Goal: Task Accomplishment & Management: Use online tool/utility

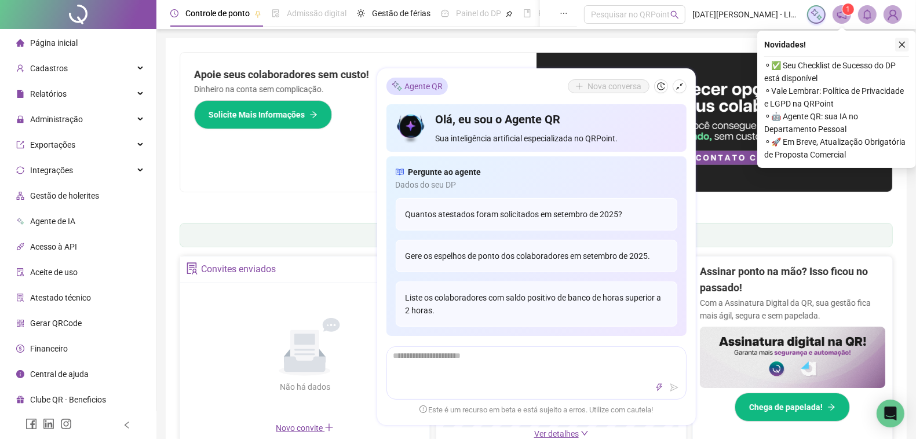
click at [899, 42] on icon "close" at bounding box center [902, 45] width 6 height 6
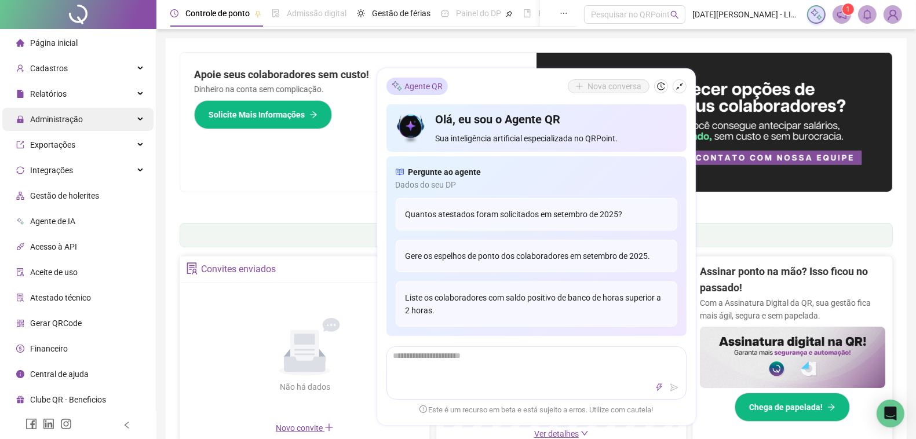
click at [108, 119] on div "Administração" at bounding box center [77, 119] width 151 height 23
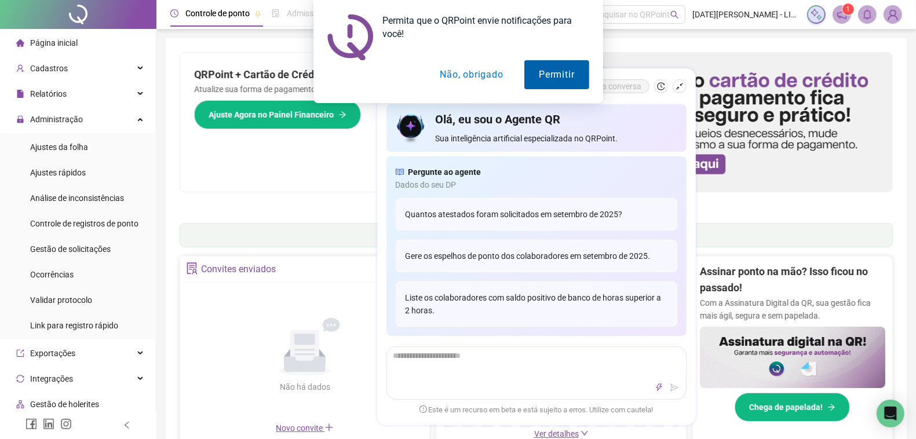
click at [540, 76] on button "Permitir" at bounding box center [556, 74] width 64 height 29
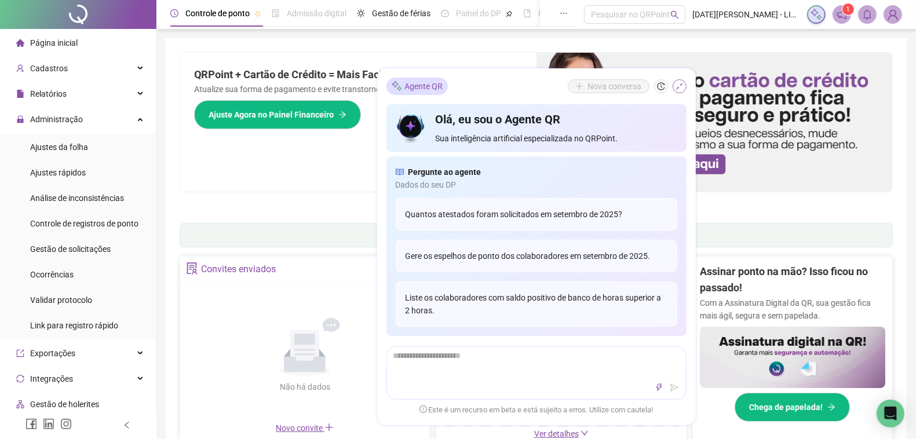
click at [683, 87] on button "button" at bounding box center [679, 86] width 14 height 14
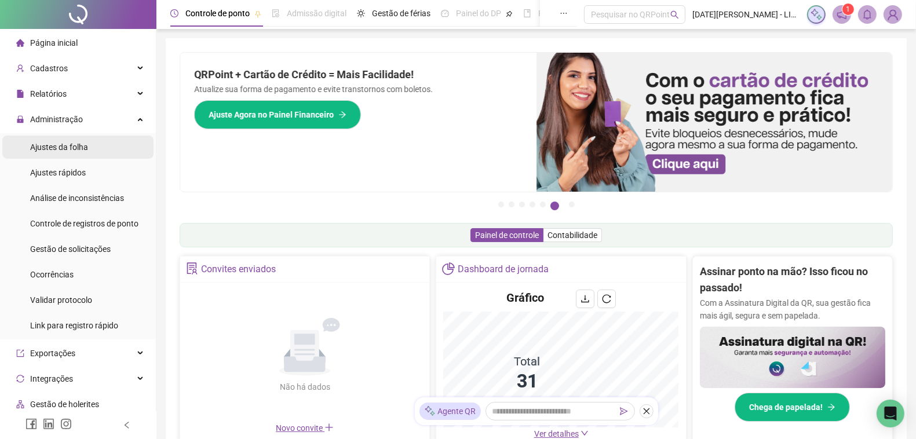
click at [87, 152] on li "Ajustes da folha" at bounding box center [77, 147] width 151 height 23
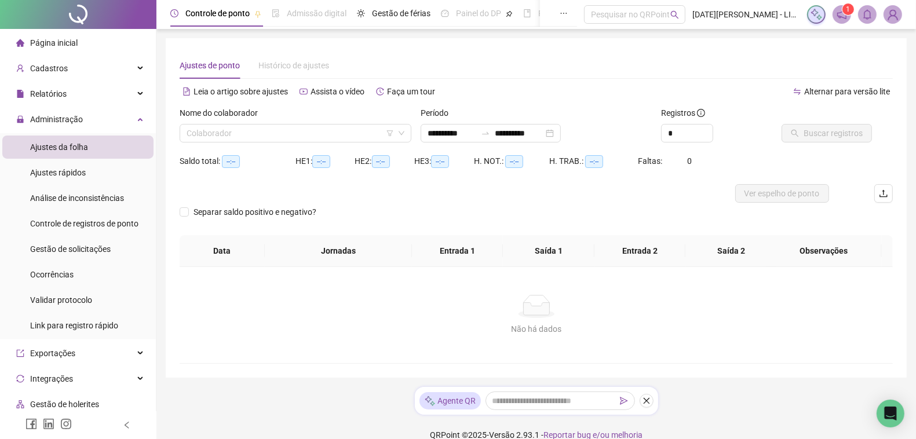
type input "**********"
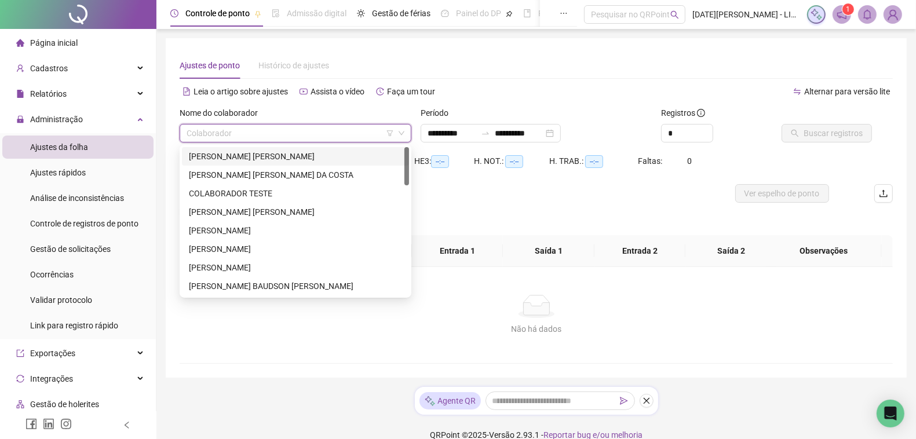
click at [299, 130] on input "search" at bounding box center [289, 133] width 207 height 17
click at [301, 155] on div "[PERSON_NAME] [PERSON_NAME]" at bounding box center [295, 156] width 213 height 13
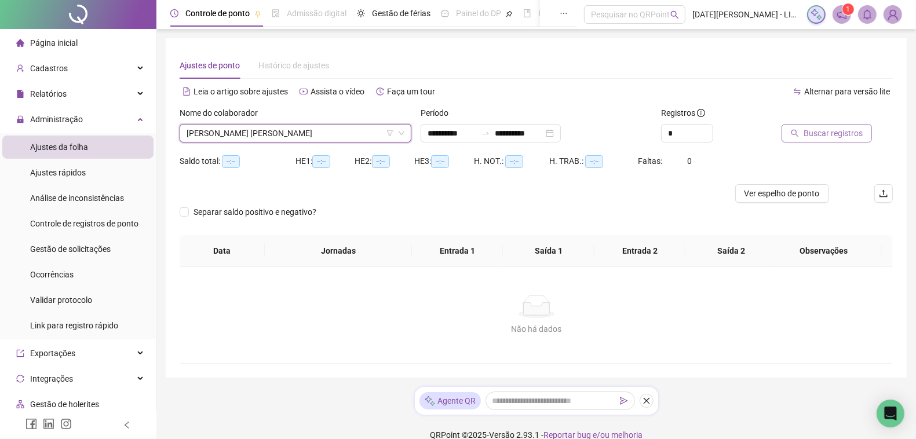
click at [834, 134] on span "Buscar registros" at bounding box center [832, 133] width 59 height 13
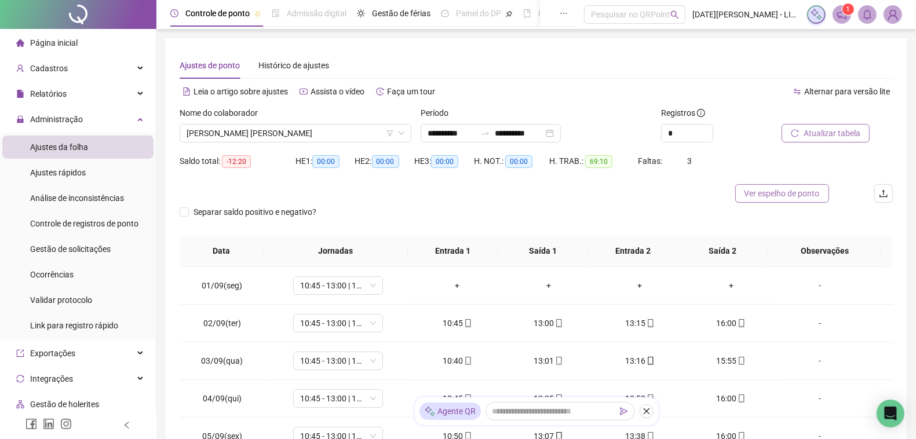
click at [785, 194] on span "Ver espelho de ponto" at bounding box center [781, 193] width 75 height 13
click at [323, 122] on div "Nome do colaborador" at bounding box center [296, 115] width 232 height 17
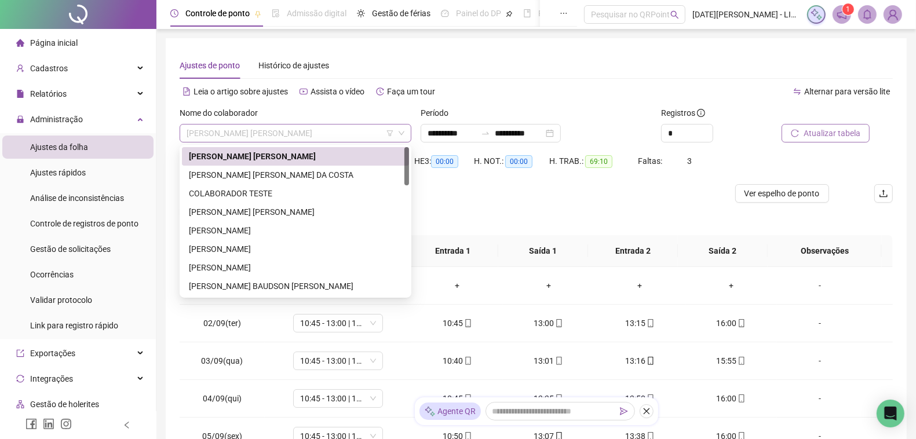
click at [328, 131] on span "[PERSON_NAME] [PERSON_NAME]" at bounding box center [295, 133] width 218 height 17
click at [306, 175] on div "[PERSON_NAME] [PERSON_NAME] DA COSTA" at bounding box center [295, 175] width 213 height 13
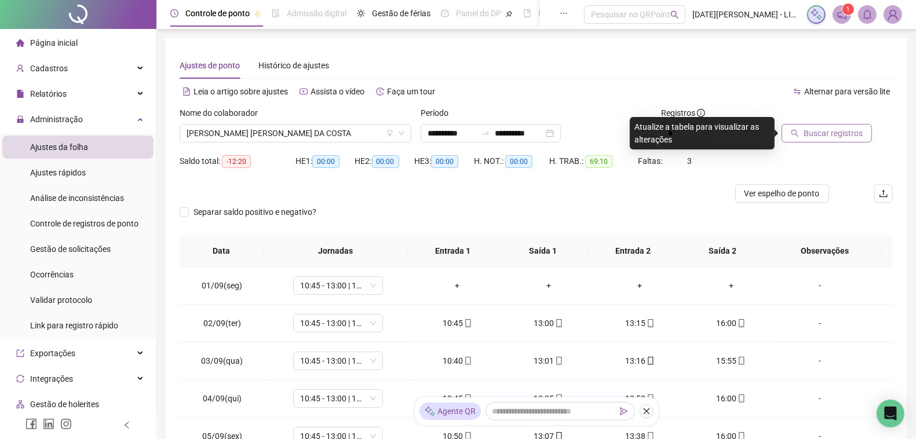
click at [851, 132] on span "Buscar registros" at bounding box center [832, 133] width 59 height 13
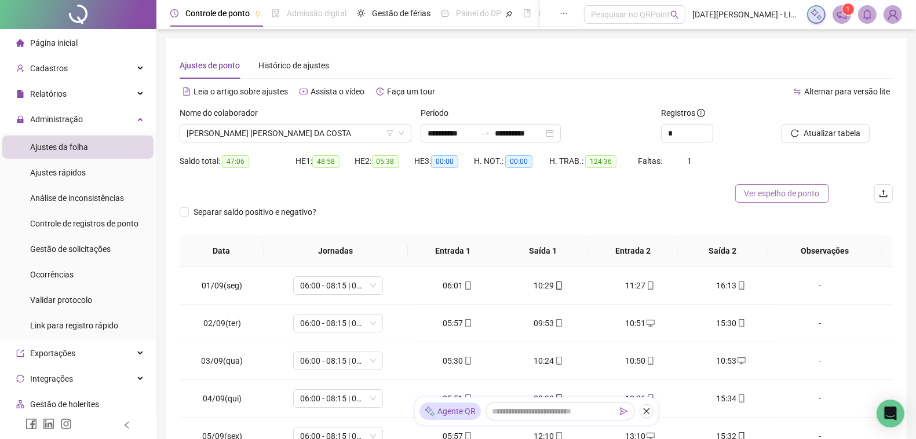
click at [814, 196] on span "Ver espelho de ponto" at bounding box center [781, 193] width 75 height 13
click at [335, 137] on span "[PERSON_NAME] [PERSON_NAME] DA COSTA" at bounding box center [295, 133] width 218 height 17
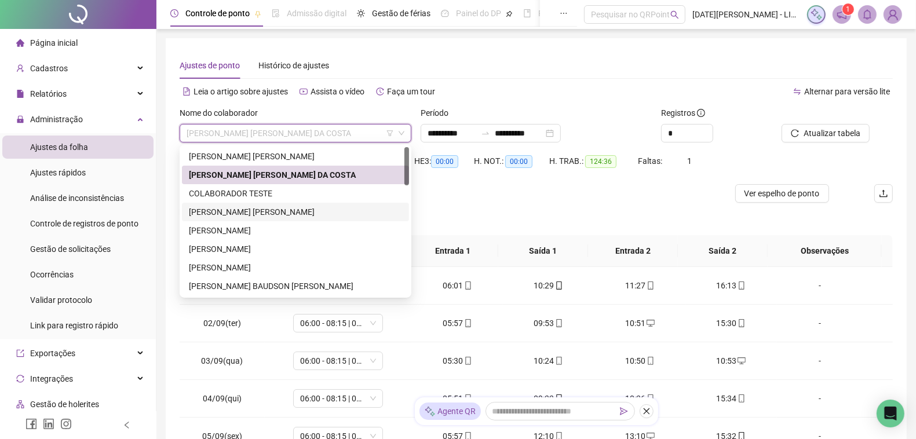
click at [326, 206] on div "[PERSON_NAME] [PERSON_NAME]" at bounding box center [295, 212] width 213 height 13
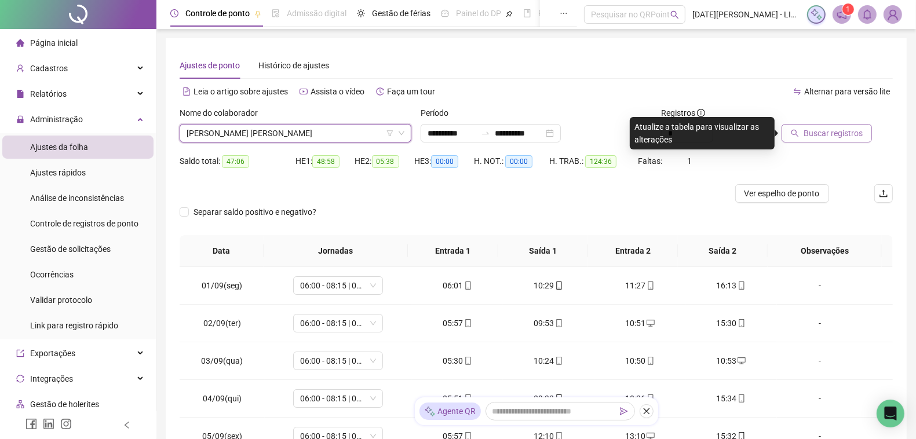
click at [821, 131] on span "Buscar registros" at bounding box center [832, 133] width 59 height 13
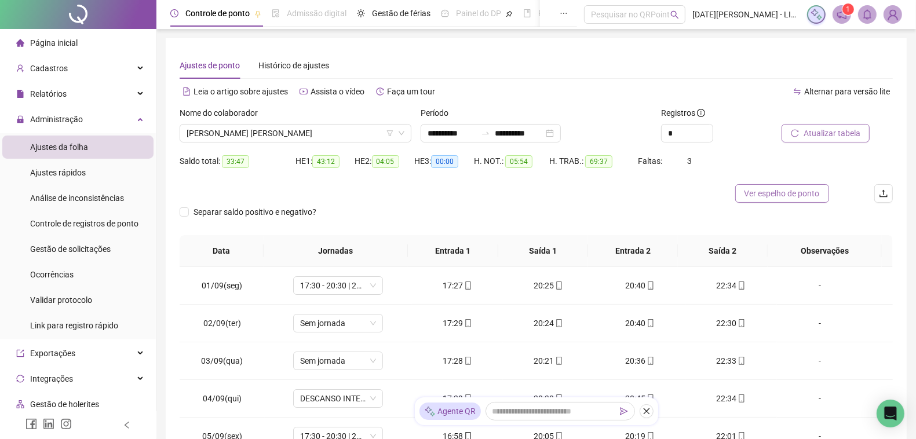
click at [814, 195] on span "Ver espelho de ponto" at bounding box center [781, 193] width 75 height 13
drag, startPoint x: 278, startPoint y: 145, endPoint x: 270, endPoint y: 138, distance: 10.2
click at [274, 142] on div "Nome do colaborador [PERSON_NAME] [PERSON_NAME]" at bounding box center [295, 129] width 241 height 45
click at [270, 137] on span "[PERSON_NAME] [PERSON_NAME]" at bounding box center [295, 133] width 218 height 17
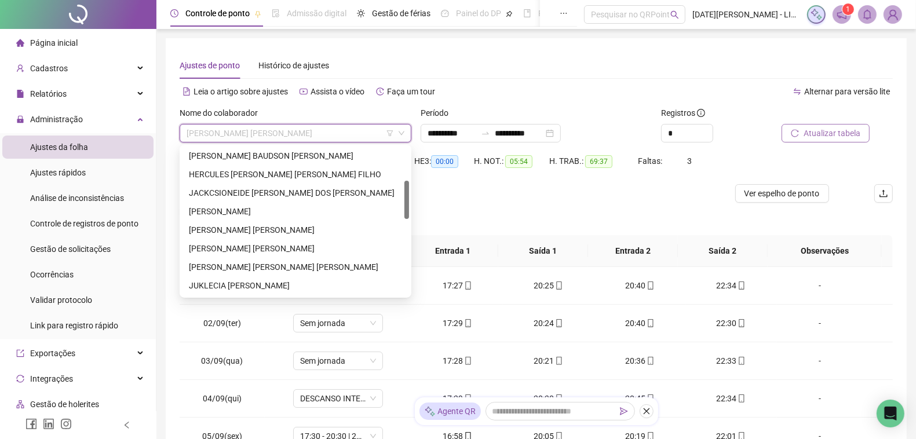
scroll to position [114, 0]
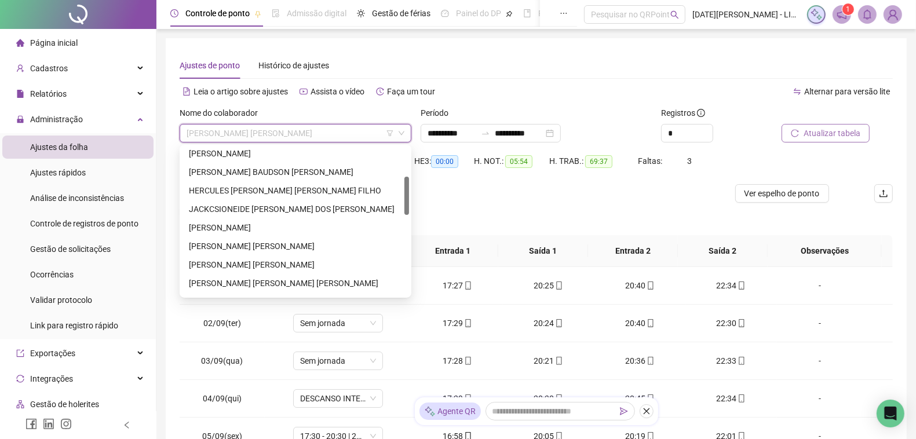
drag, startPoint x: 408, startPoint y: 171, endPoint x: 409, endPoint y: 200, distance: 29.6
click at [409, 200] on div "295518 295521 293746 [PERSON_NAME] [PERSON_NAME] BAUDSON [PERSON_NAME] HERCULES…" at bounding box center [296, 221] width 232 height 153
click at [258, 166] on div "[PERSON_NAME] BAUDSON [PERSON_NAME]" at bounding box center [295, 172] width 213 height 13
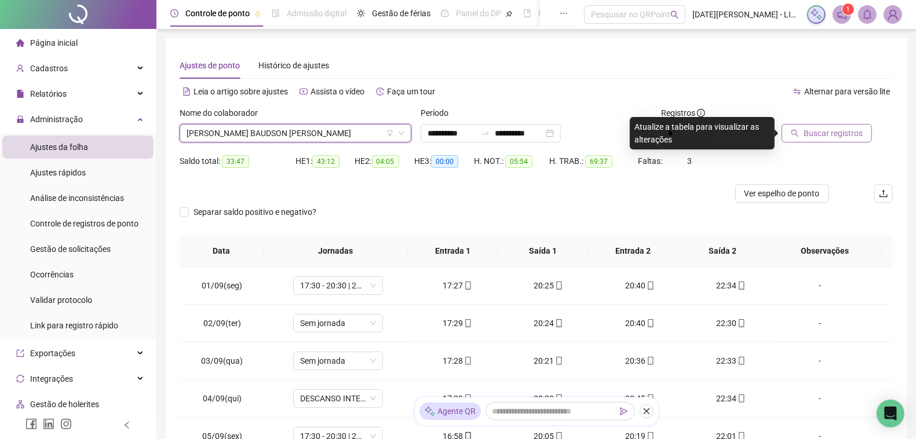
click at [806, 135] on span "Buscar registros" at bounding box center [832, 133] width 59 height 13
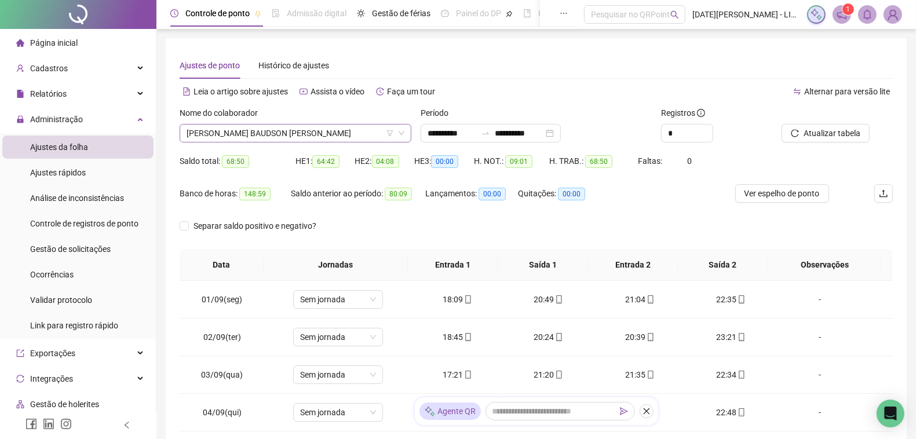
click at [360, 132] on span "[PERSON_NAME] BAUDSON [PERSON_NAME]" at bounding box center [295, 133] width 218 height 17
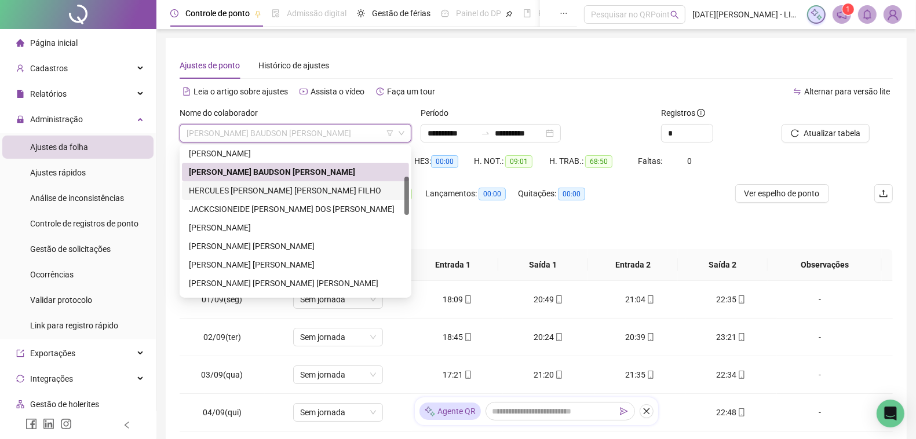
click at [294, 193] on div "HERCULES [PERSON_NAME] [PERSON_NAME] FILHO" at bounding box center [295, 190] width 213 height 13
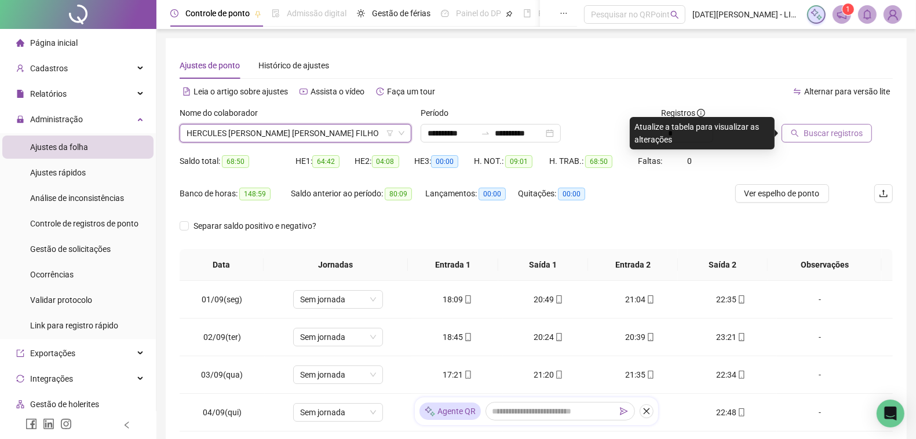
click at [815, 138] on span "Buscar registros" at bounding box center [832, 133] width 59 height 13
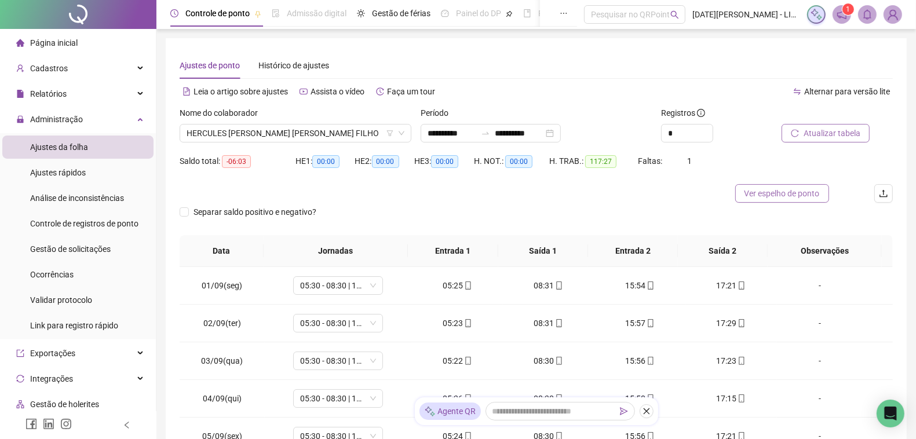
click at [777, 196] on span "Ver espelho de ponto" at bounding box center [781, 193] width 75 height 13
click at [346, 135] on span "HERCULES [PERSON_NAME] [PERSON_NAME] FILHO" at bounding box center [295, 133] width 218 height 17
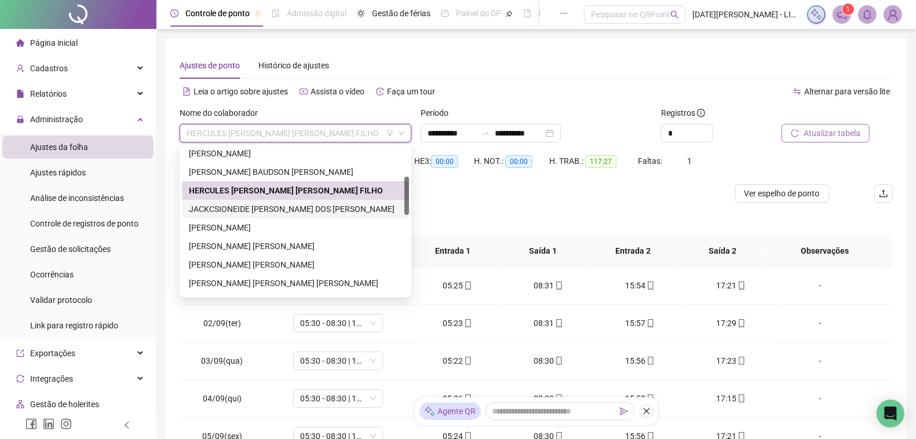
click at [302, 206] on div "JACKCSIONEIDE [PERSON_NAME] DOS [PERSON_NAME]" at bounding box center [295, 209] width 213 height 13
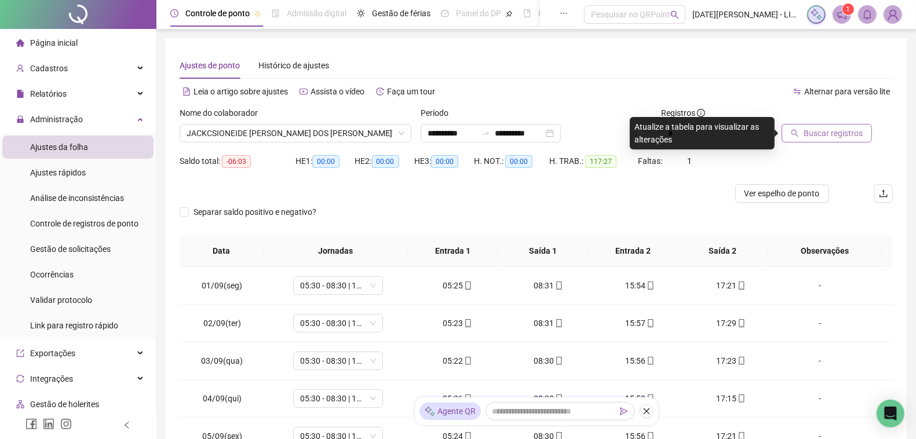
click at [855, 142] on button "Buscar registros" at bounding box center [826, 133] width 90 height 19
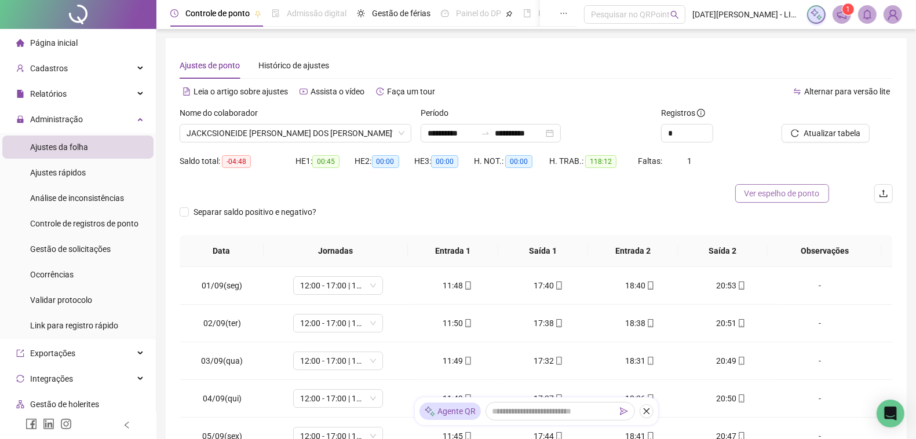
click at [786, 197] on span "Ver espelho de ponto" at bounding box center [781, 193] width 75 height 13
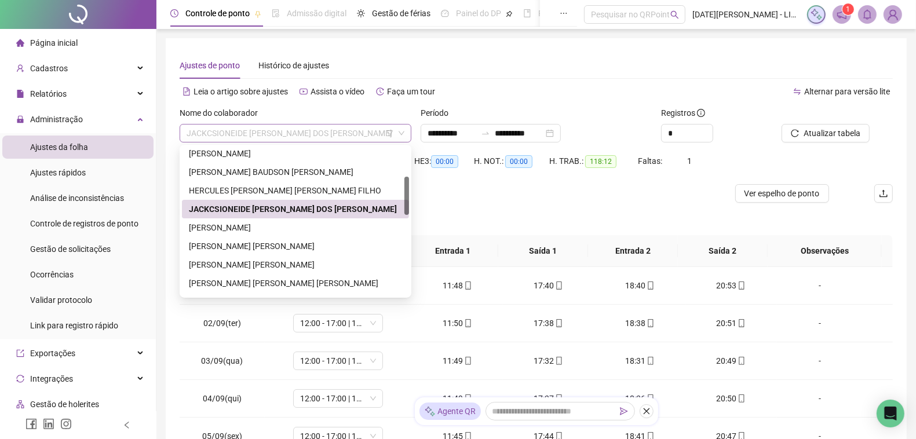
click at [307, 133] on span "JACKCSIONEIDE [PERSON_NAME] DOS [PERSON_NAME]" at bounding box center [295, 133] width 218 height 17
click at [309, 226] on div "[PERSON_NAME]" at bounding box center [295, 227] width 213 height 13
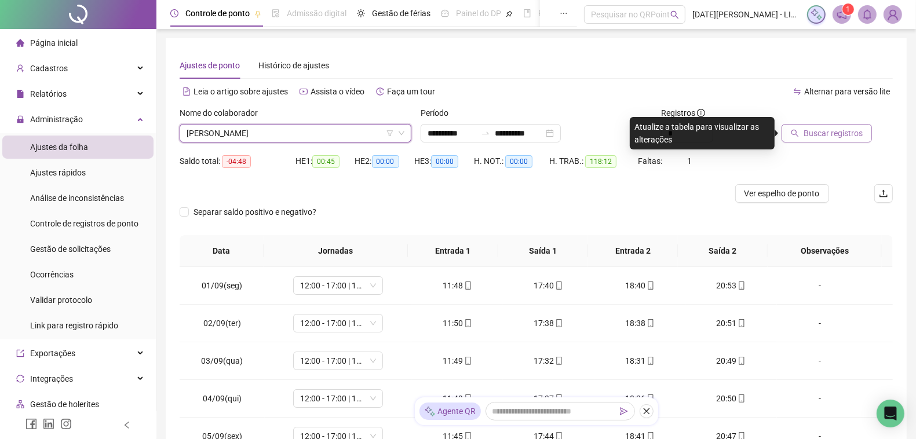
click at [841, 131] on span "Buscar registros" at bounding box center [832, 133] width 59 height 13
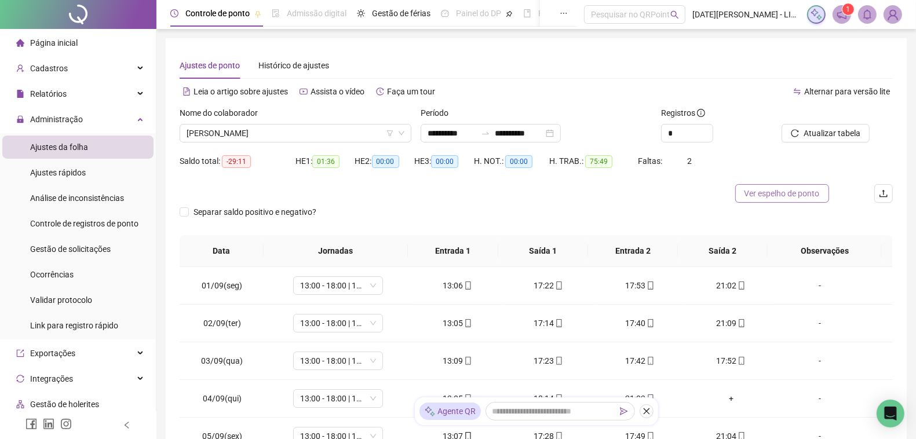
click at [785, 194] on span "Ver espelho de ponto" at bounding box center [781, 193] width 75 height 13
click at [250, 131] on span "[PERSON_NAME]" at bounding box center [295, 133] width 218 height 17
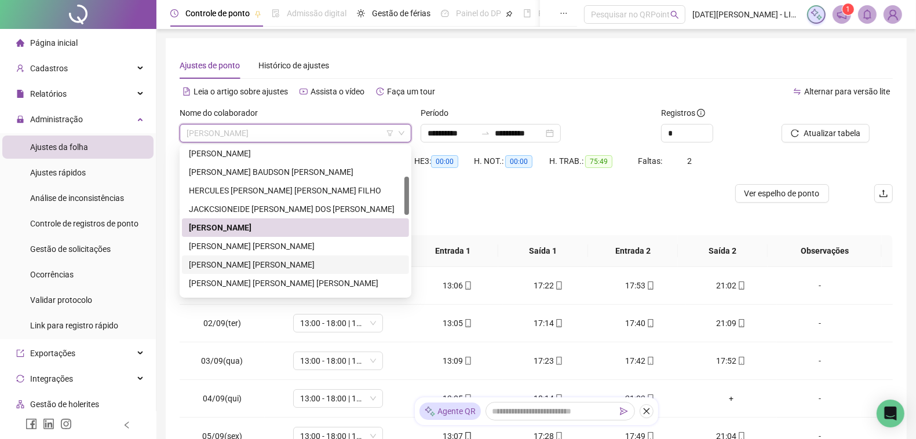
click at [308, 265] on div "[PERSON_NAME] [PERSON_NAME]" at bounding box center [295, 264] width 213 height 13
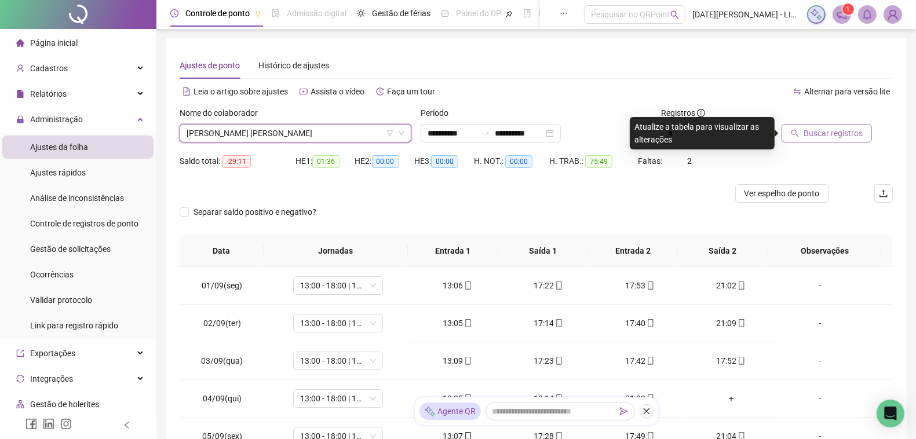
click at [815, 131] on span "Buscar registros" at bounding box center [832, 133] width 59 height 13
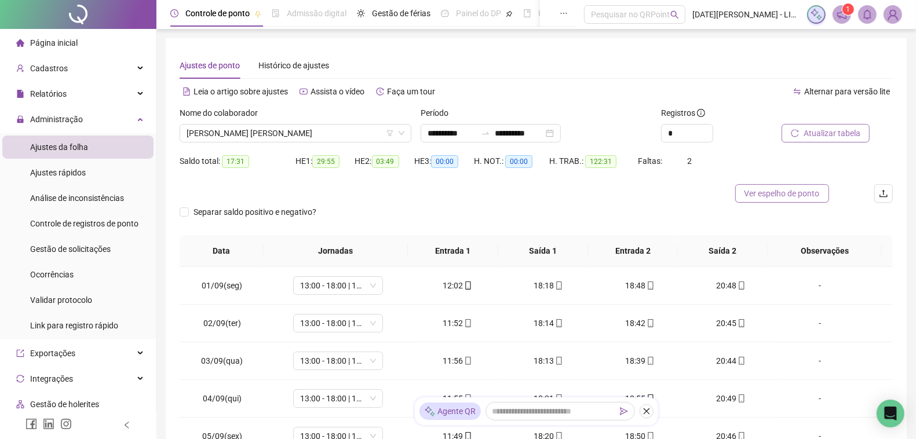
click at [800, 197] on span "Ver espelho de ponto" at bounding box center [781, 193] width 75 height 13
click at [320, 139] on span "[PERSON_NAME] [PERSON_NAME]" at bounding box center [295, 133] width 218 height 17
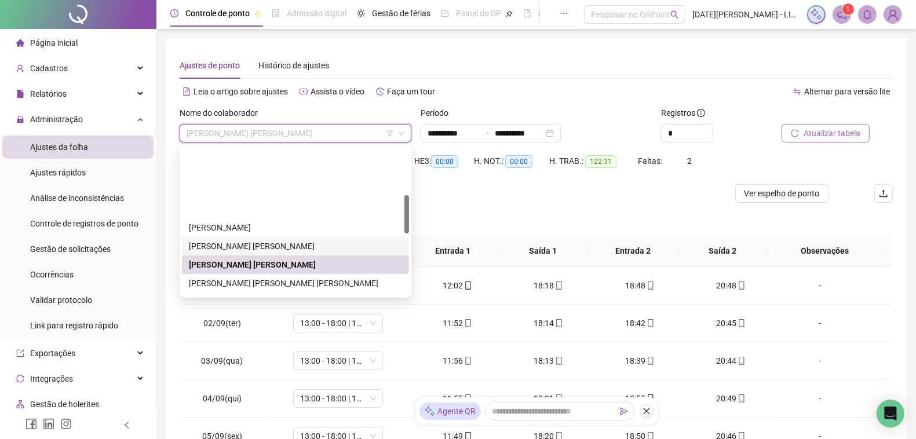
scroll to position [186, 0]
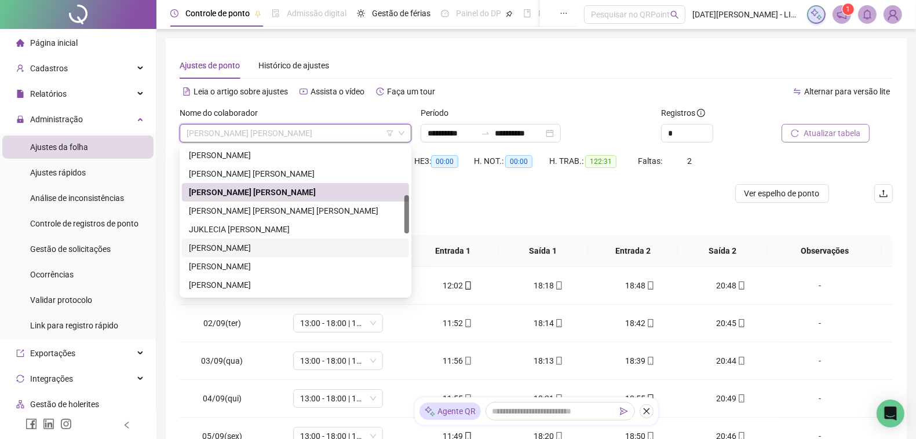
click at [304, 245] on div "[PERSON_NAME]" at bounding box center [295, 248] width 213 height 13
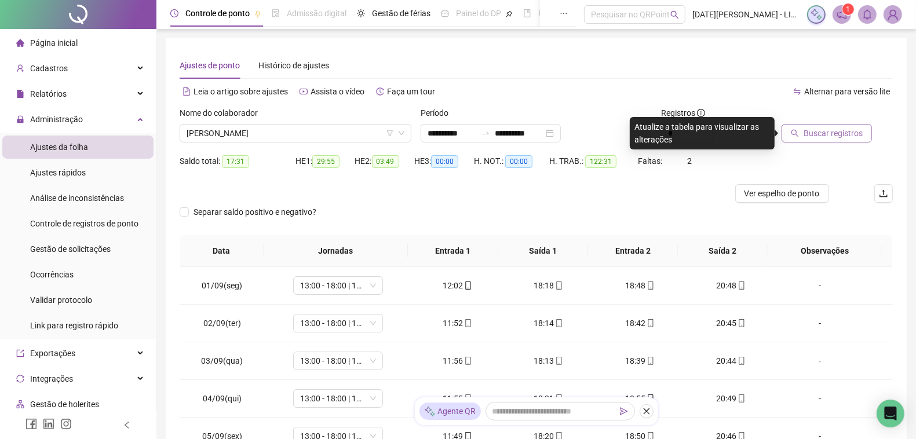
click at [821, 131] on span "Buscar registros" at bounding box center [832, 133] width 59 height 13
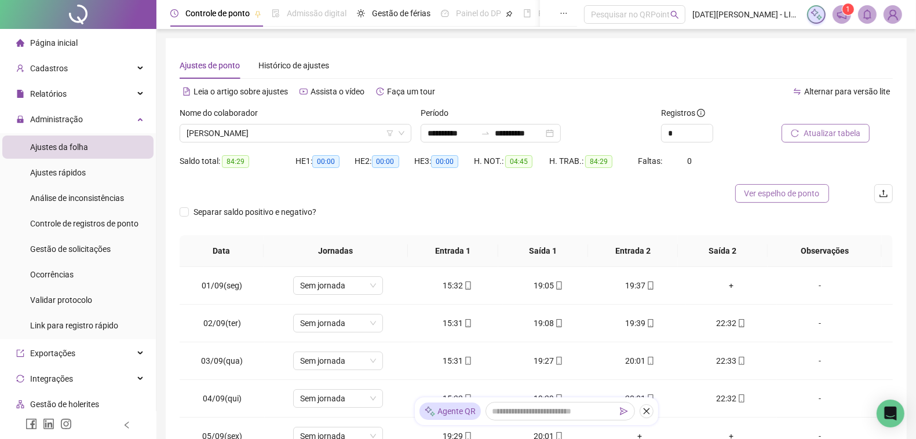
click at [766, 190] on span "Ver espelho de ponto" at bounding box center [781, 193] width 75 height 13
click at [323, 133] on span "[PERSON_NAME]" at bounding box center [295, 133] width 218 height 17
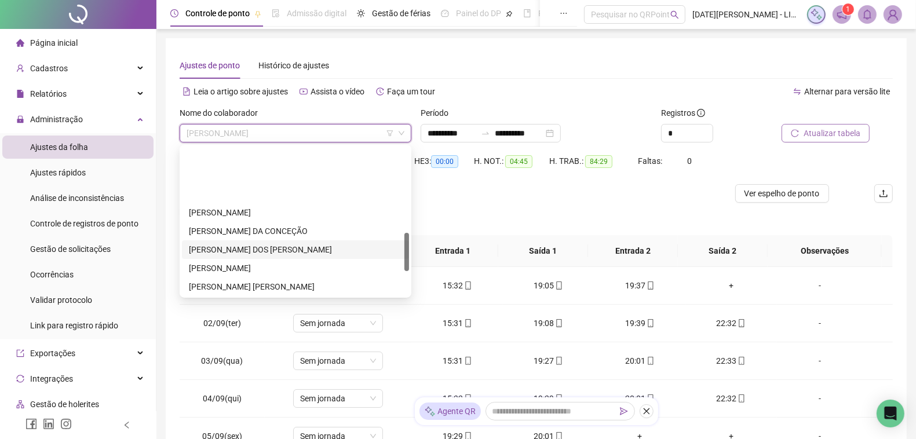
scroll to position [331, 0]
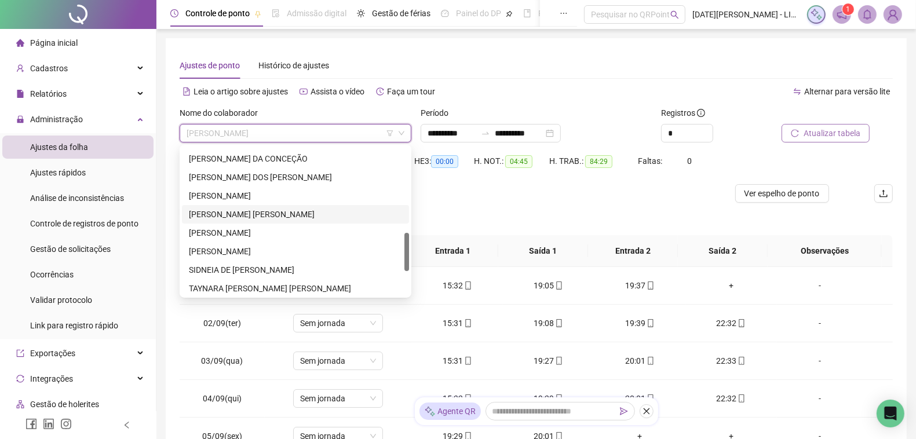
click at [278, 211] on div "[PERSON_NAME] [PERSON_NAME]" at bounding box center [295, 214] width 213 height 13
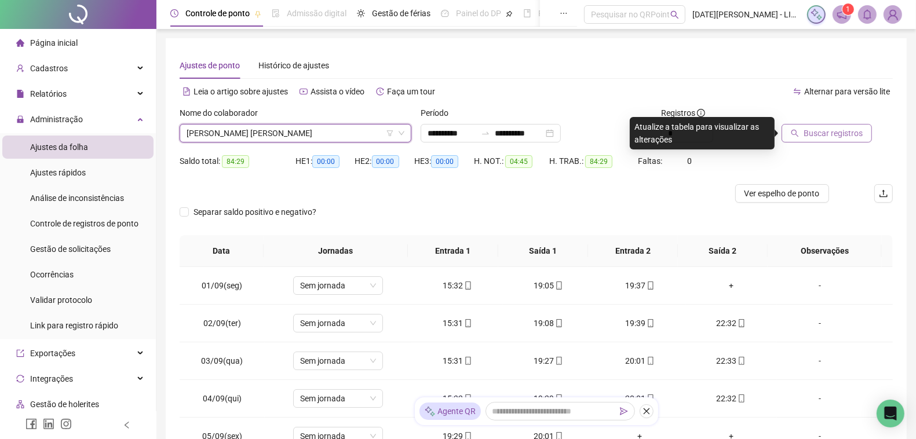
click at [832, 139] on span "Buscar registros" at bounding box center [832, 133] width 59 height 13
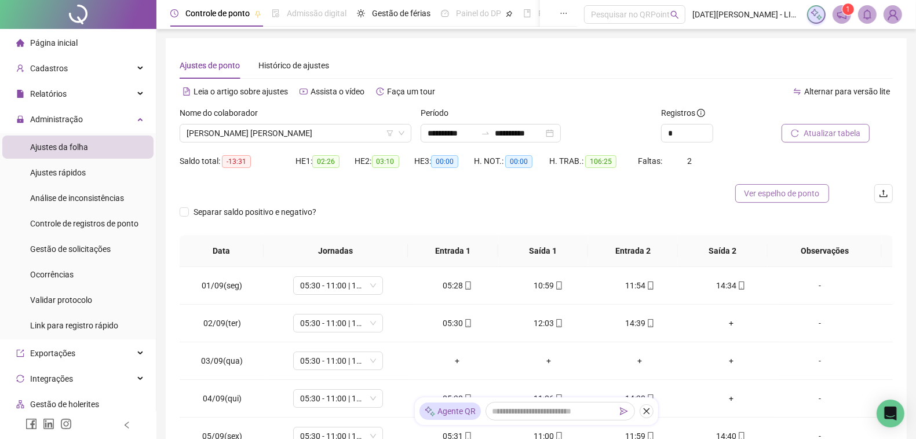
click at [818, 188] on span "Ver espelho de ponto" at bounding box center [781, 193] width 75 height 13
click at [341, 126] on span "[PERSON_NAME] [PERSON_NAME]" at bounding box center [295, 133] width 218 height 17
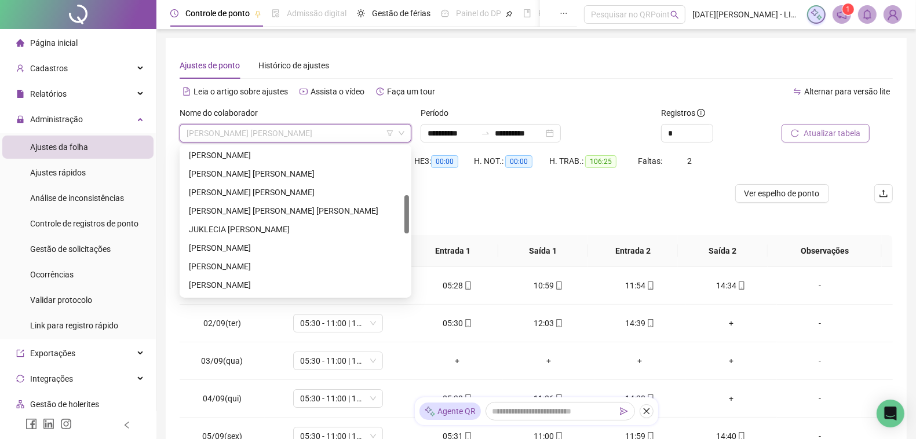
scroll to position [202, 0]
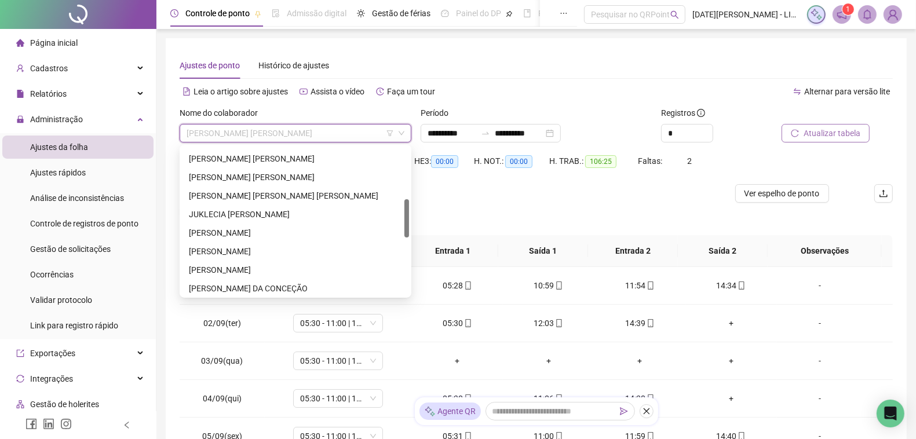
drag, startPoint x: 406, startPoint y: 279, endPoint x: 413, endPoint y: 221, distance: 58.3
click at [413, 221] on body "**********" at bounding box center [458, 219] width 916 height 439
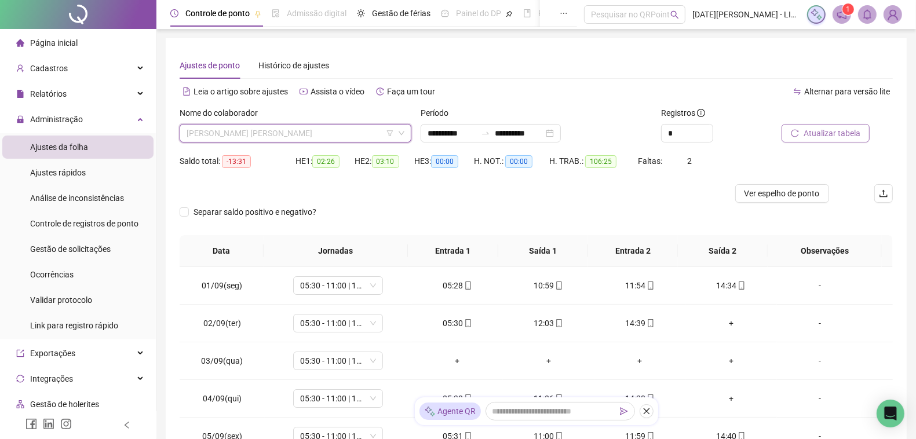
scroll to position [259, 0]
click at [265, 136] on span "[PERSON_NAME] [PERSON_NAME]" at bounding box center [295, 133] width 218 height 17
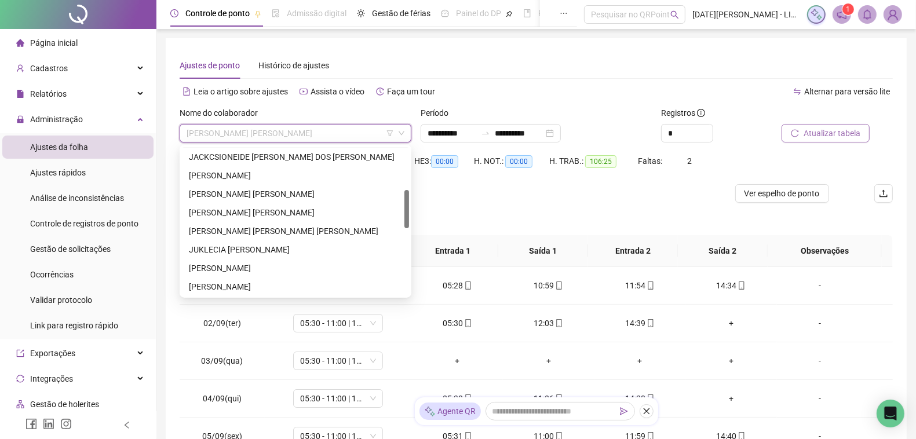
scroll to position [181, 0]
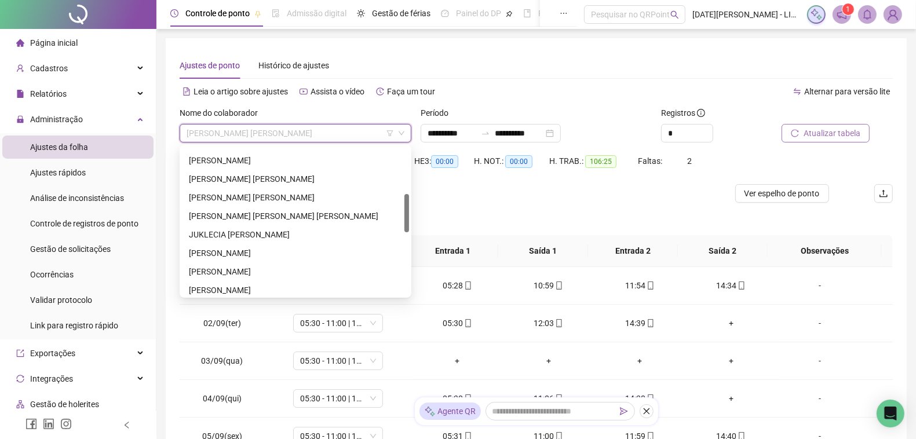
drag, startPoint x: 405, startPoint y: 184, endPoint x: 409, endPoint y: 202, distance: 17.8
click at [409, 202] on div "296755 295523 295796 JACKCSIONEIDE [PERSON_NAME] DOS [PERSON_NAME] JANIELI DOS …" at bounding box center [296, 221] width 232 height 153
click at [313, 214] on div "[PERSON_NAME] [PERSON_NAME] [PERSON_NAME]" at bounding box center [295, 216] width 213 height 13
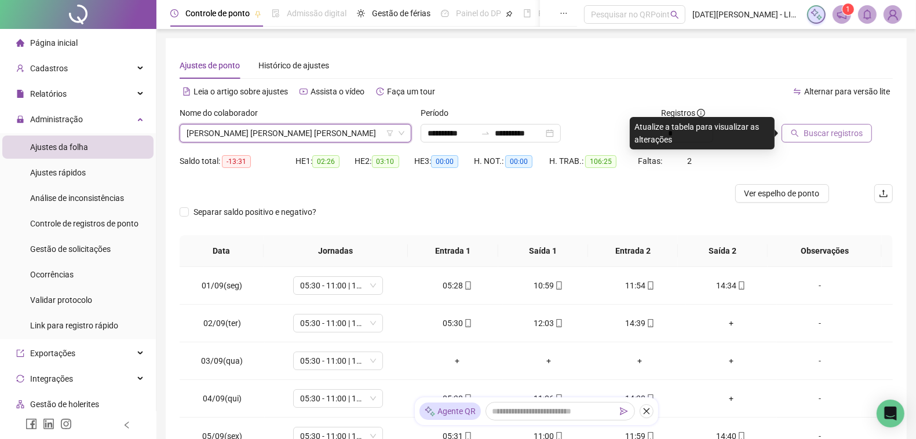
click at [832, 133] on span "Buscar registros" at bounding box center [832, 133] width 59 height 13
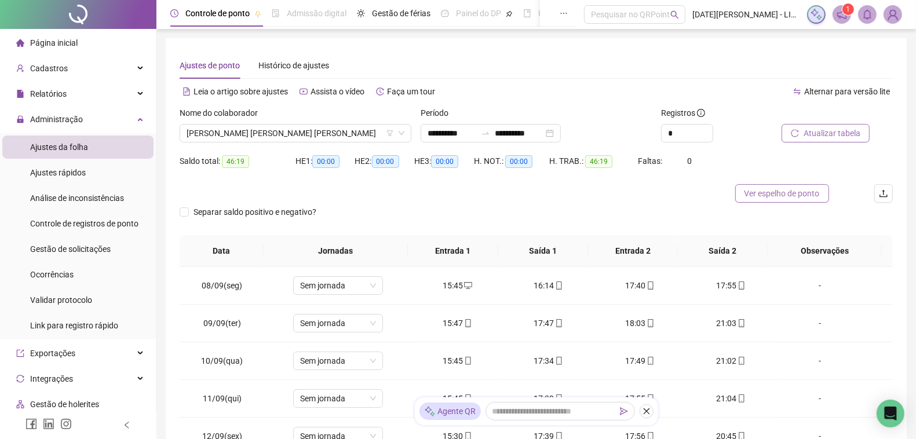
click at [804, 196] on span "Ver espelho de ponto" at bounding box center [781, 193] width 75 height 13
click at [313, 129] on span "[PERSON_NAME] [PERSON_NAME] [PERSON_NAME]" at bounding box center [295, 133] width 218 height 17
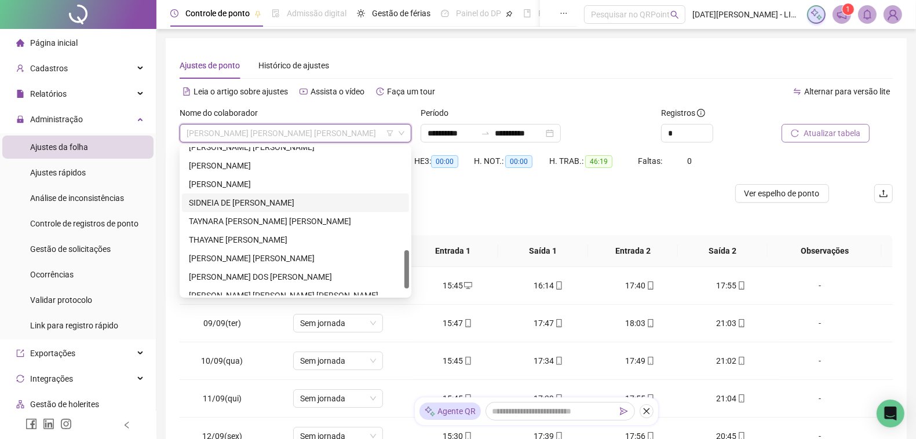
scroll to position [426, 0]
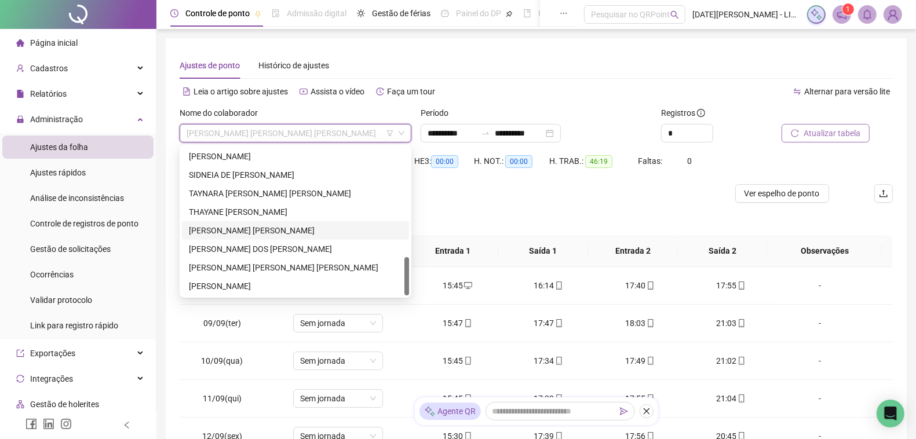
click at [248, 230] on div "[PERSON_NAME] [PERSON_NAME]" at bounding box center [295, 230] width 213 height 13
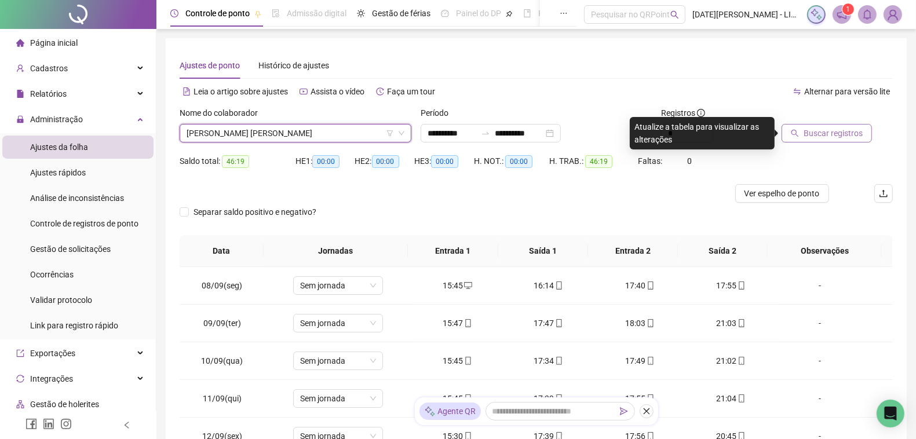
click at [802, 125] on button "Buscar registros" at bounding box center [826, 133] width 90 height 19
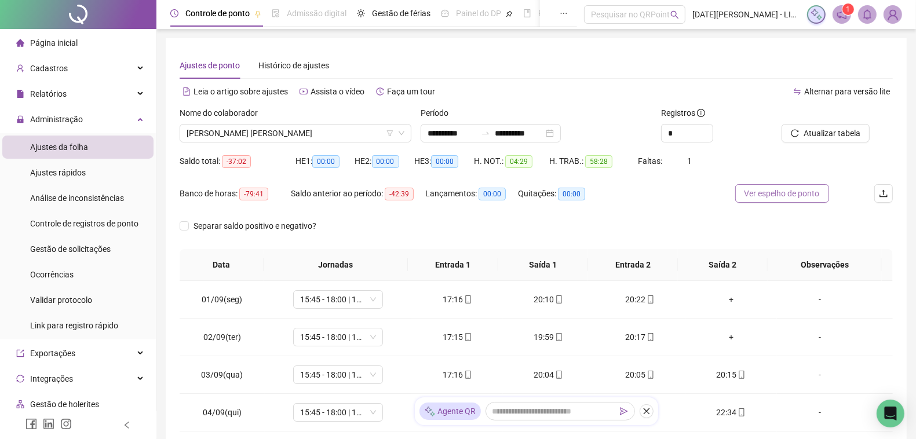
click at [798, 189] on span "Ver espelho de ponto" at bounding box center [781, 193] width 75 height 13
click at [256, 133] on span "[PERSON_NAME] [PERSON_NAME]" at bounding box center [295, 133] width 218 height 17
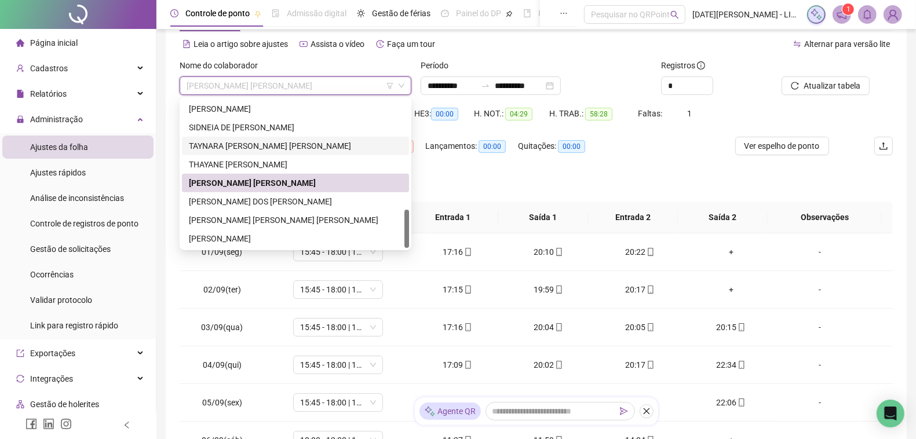
scroll to position [72, 0]
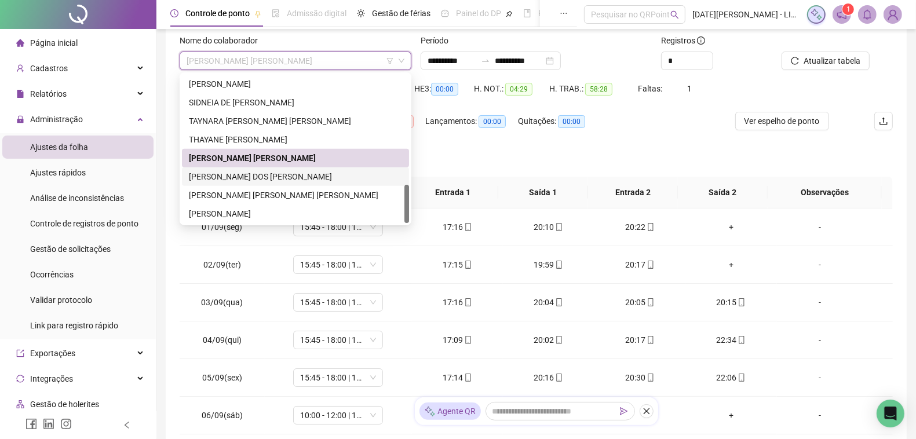
click at [305, 168] on div "[PERSON_NAME] DOS [PERSON_NAME]" at bounding box center [295, 176] width 227 height 19
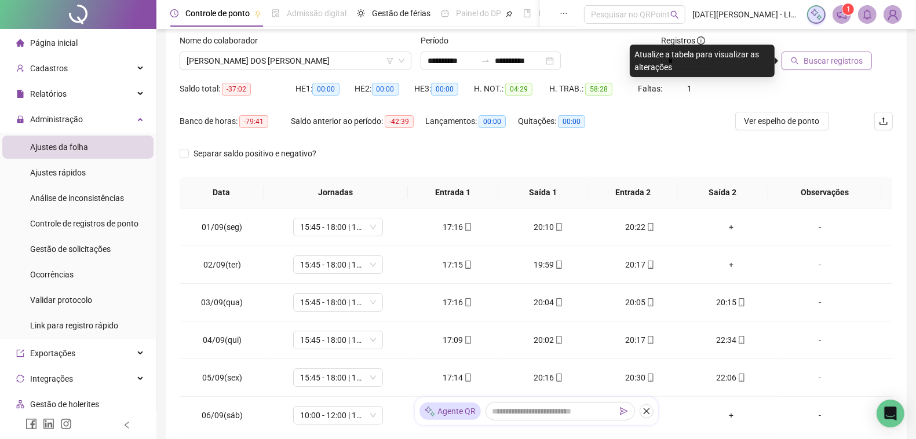
click at [833, 56] on span "Buscar registros" at bounding box center [832, 60] width 59 height 13
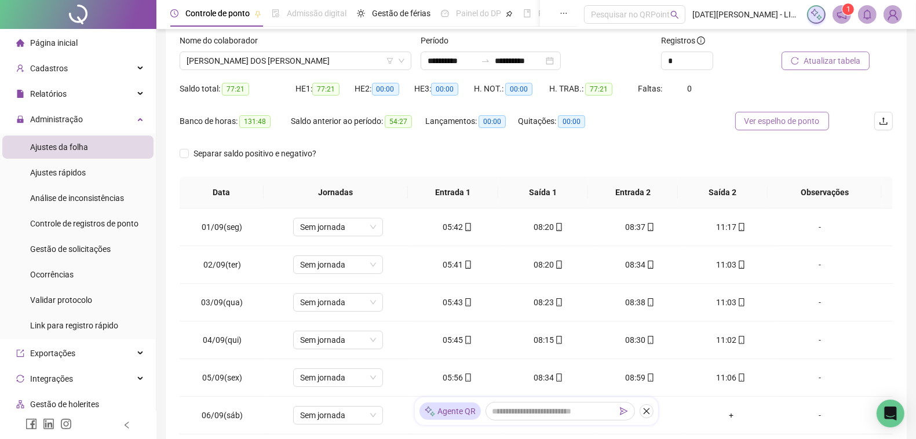
click at [797, 123] on span "Ver espelho de ponto" at bounding box center [781, 121] width 75 height 13
click at [229, 61] on span "[PERSON_NAME] DOS [PERSON_NAME]" at bounding box center [295, 60] width 218 height 17
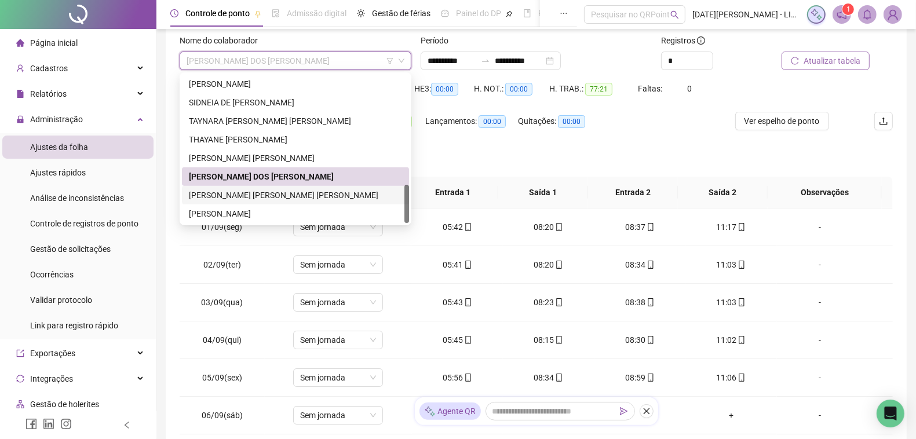
click at [255, 187] on div "[PERSON_NAME] [PERSON_NAME] [PERSON_NAME]" at bounding box center [295, 195] width 227 height 19
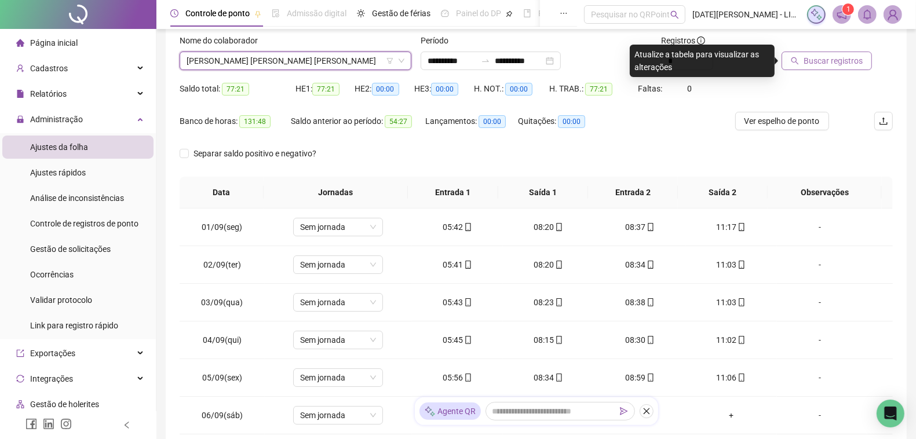
click at [803, 62] on span "Buscar registros" at bounding box center [832, 60] width 59 height 13
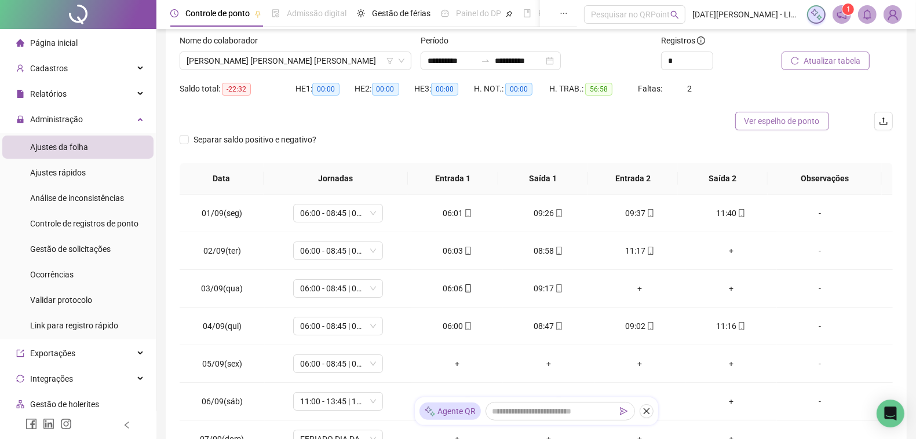
click at [788, 128] on button "Ver espelho de ponto" at bounding box center [782, 121] width 94 height 19
click at [317, 67] on span "[PERSON_NAME] [PERSON_NAME] [PERSON_NAME]" at bounding box center [295, 60] width 218 height 17
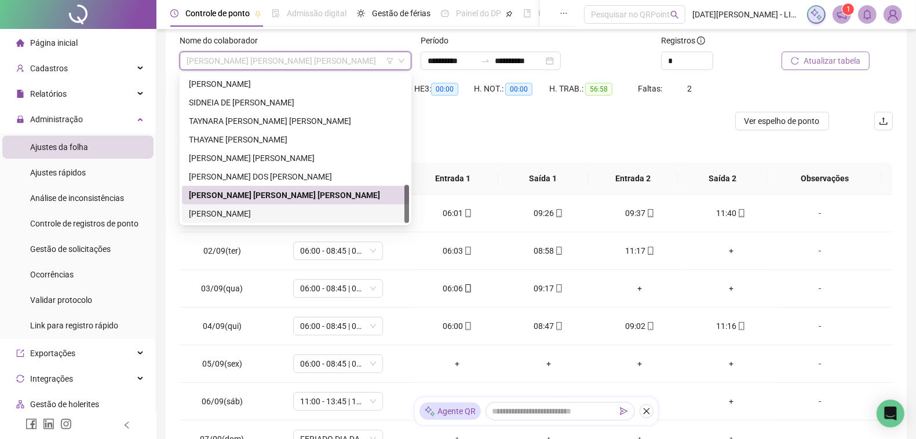
click at [273, 210] on div "[PERSON_NAME]" at bounding box center [295, 213] width 213 height 13
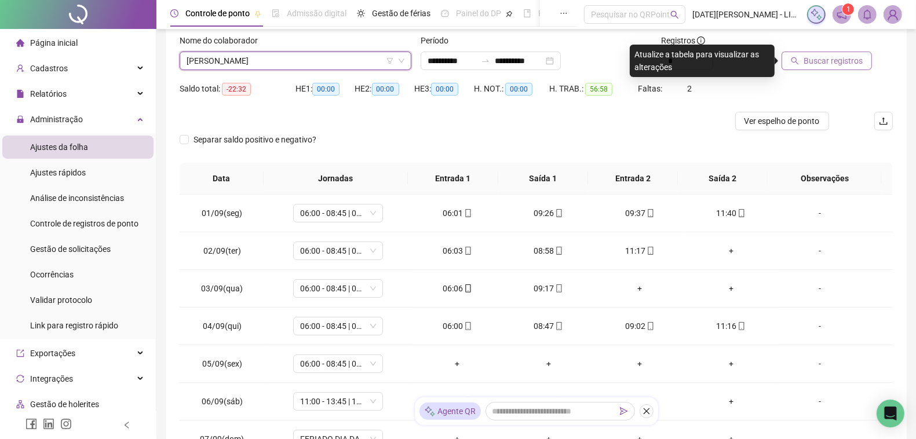
click at [806, 62] on span "Buscar registros" at bounding box center [832, 60] width 59 height 13
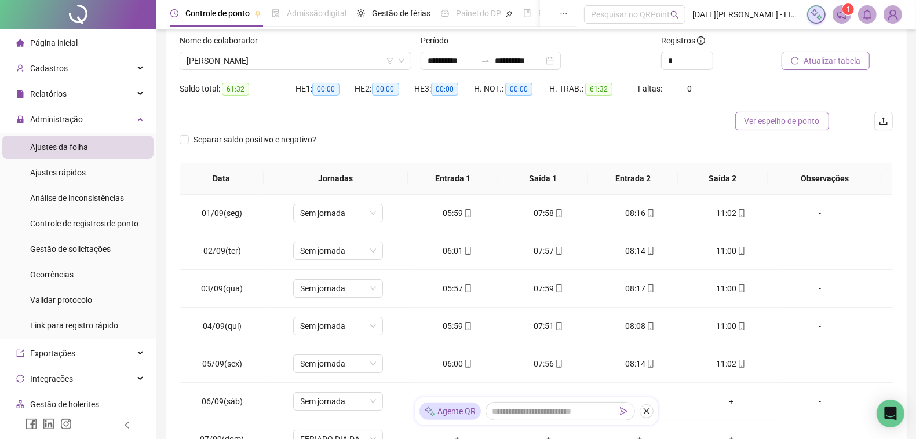
click at [776, 129] on button "Ver espelho de ponto" at bounding box center [782, 121] width 94 height 19
